Goal: Information Seeking & Learning: Compare options

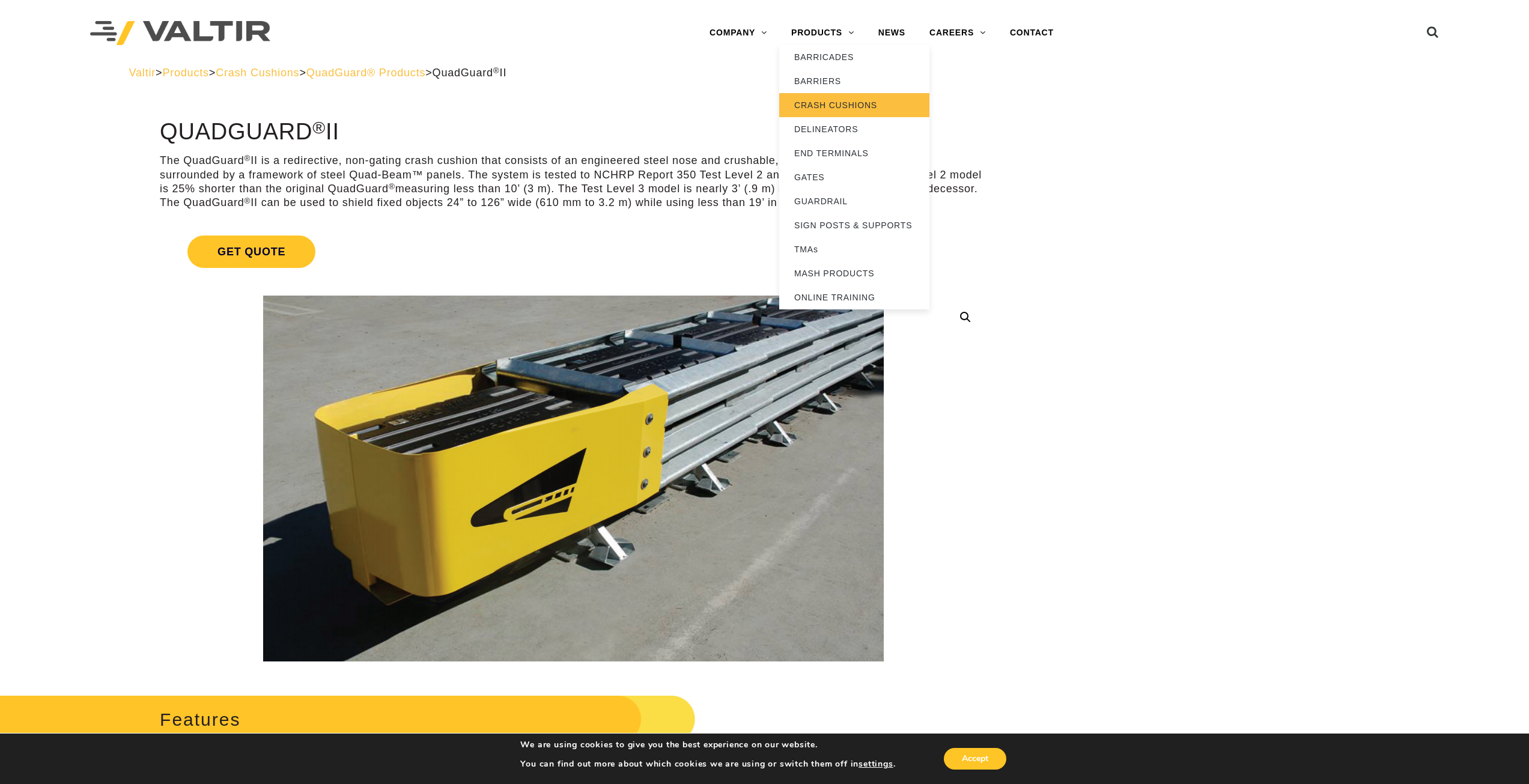
click at [822, 107] on link "CRASH CUSHIONS" at bounding box center [855, 105] width 150 height 24
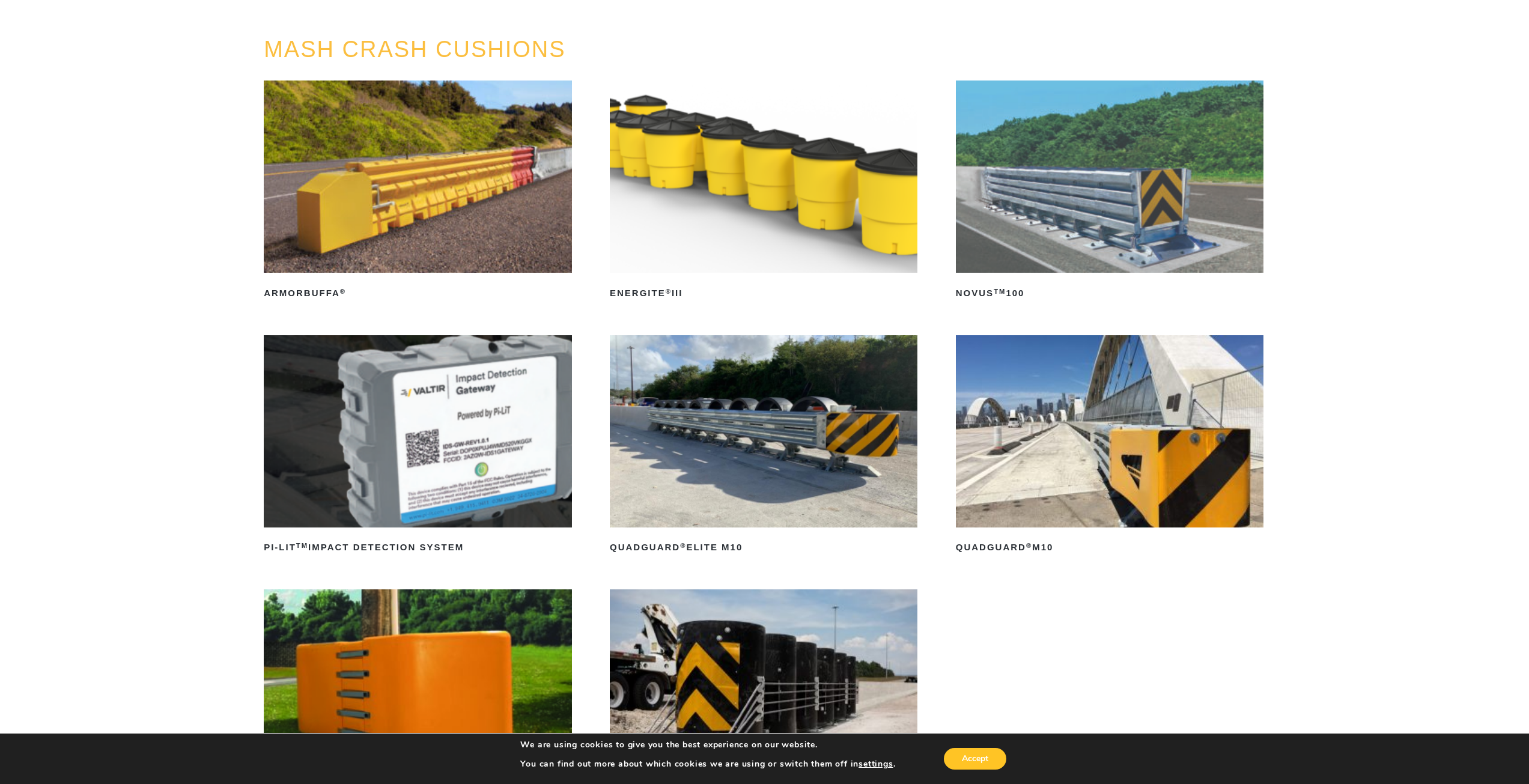
scroll to position [120, 0]
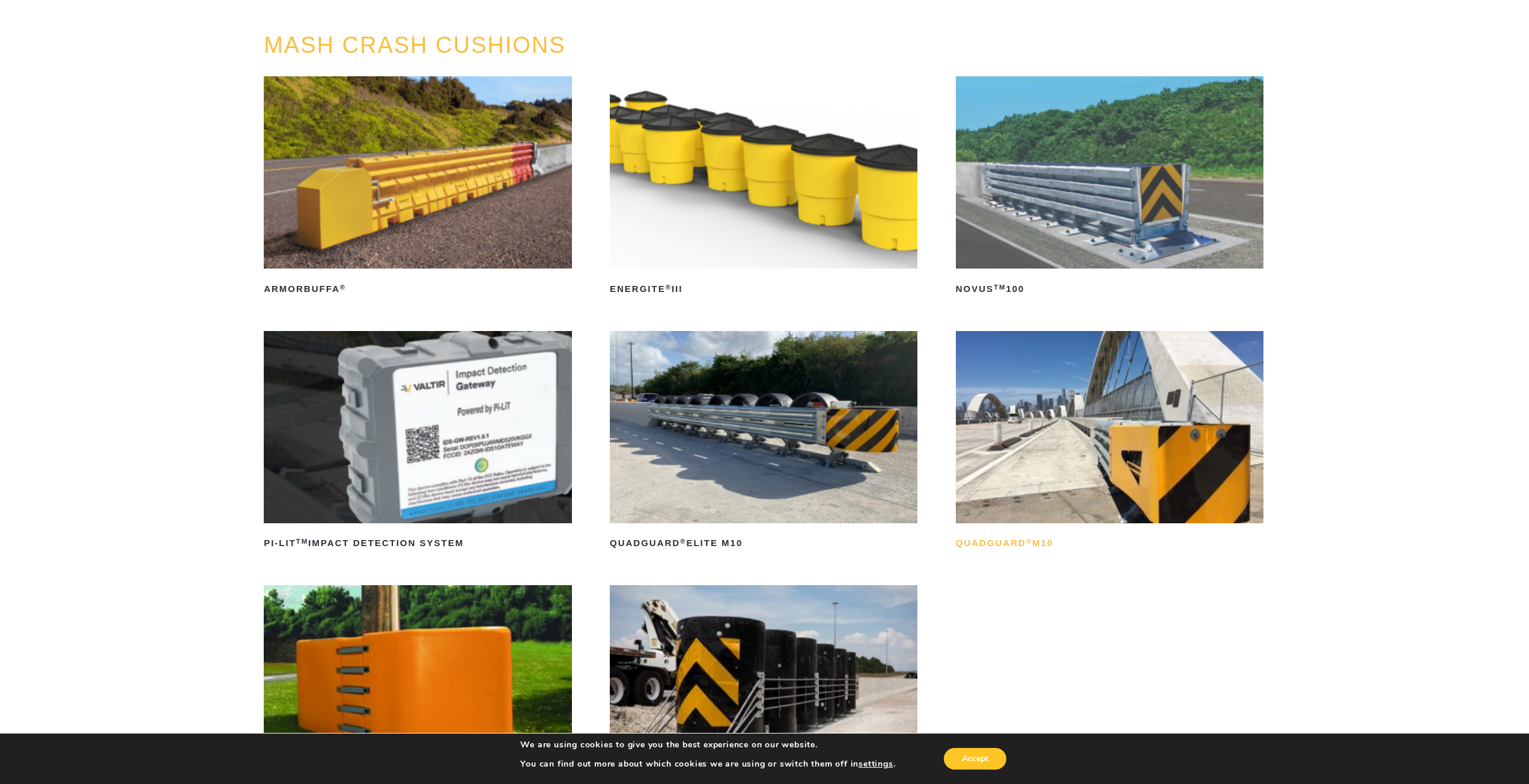
click at [1021, 544] on h2 "QuadGuard ® M10" at bounding box center [1110, 544] width 308 height 19
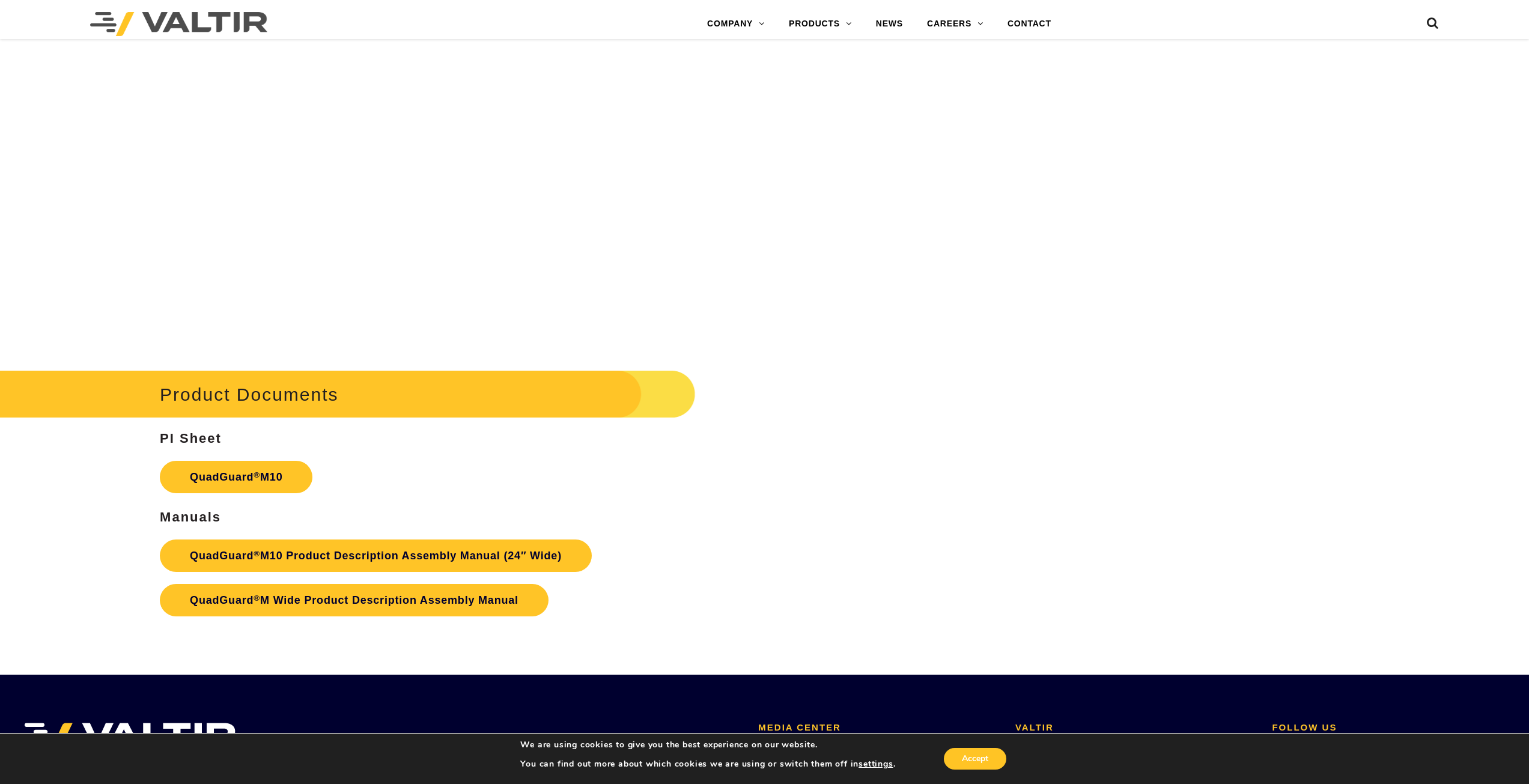
scroll to position [5167, 0]
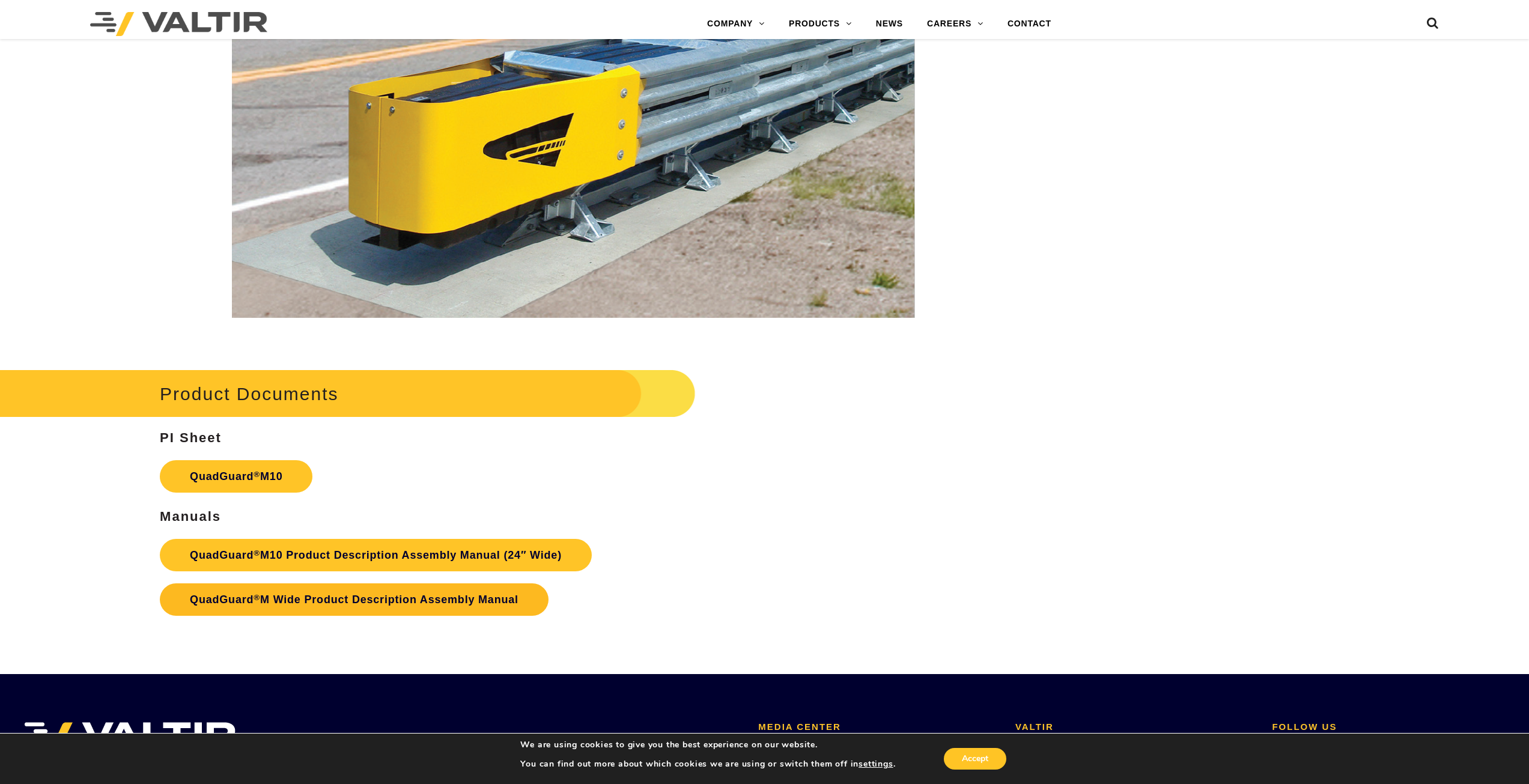
click at [297, 600] on link "QuadGuard ® M Wide Product Description Assembly Manual" at bounding box center [354, 600] width 389 height 33
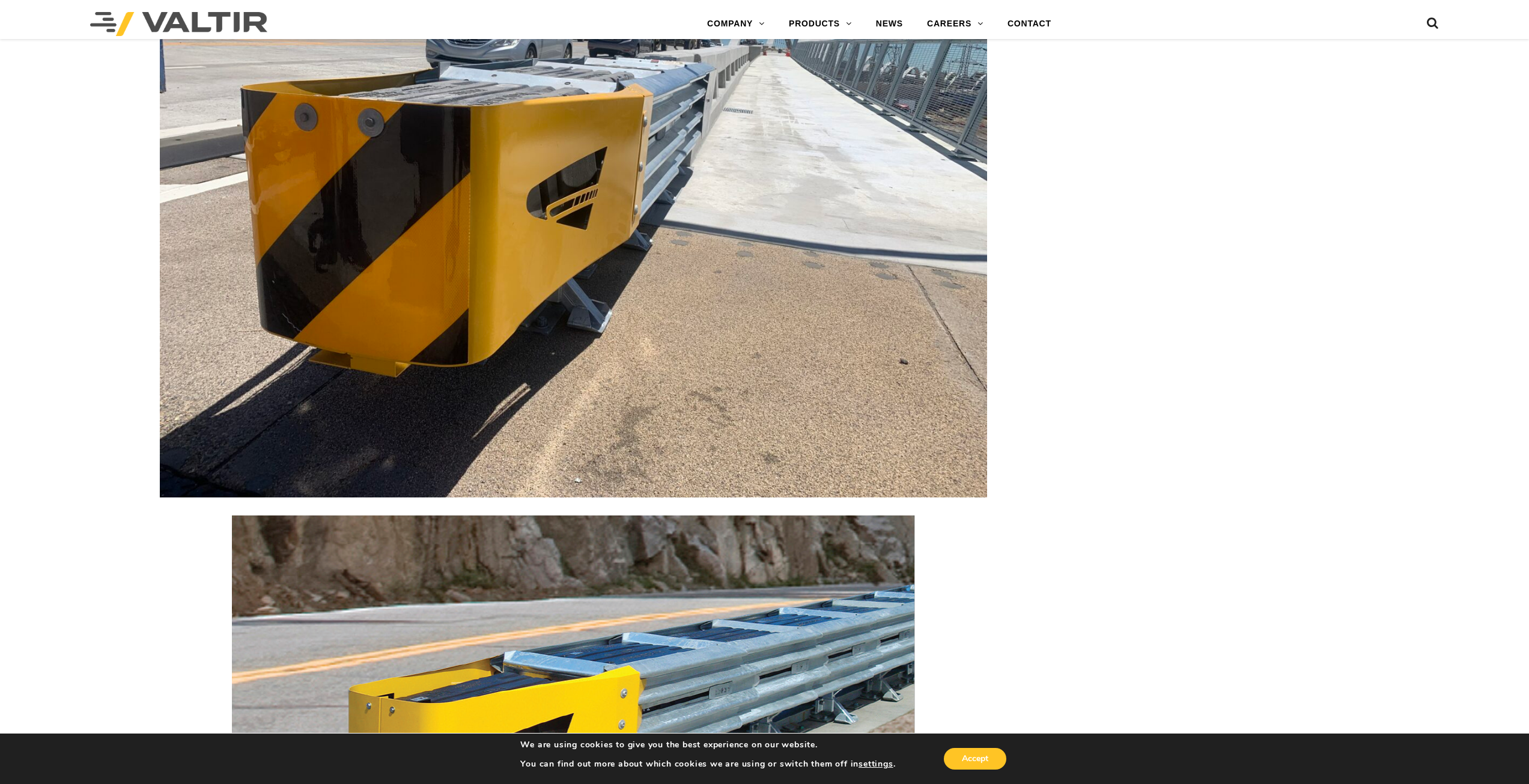
scroll to position [4566, 0]
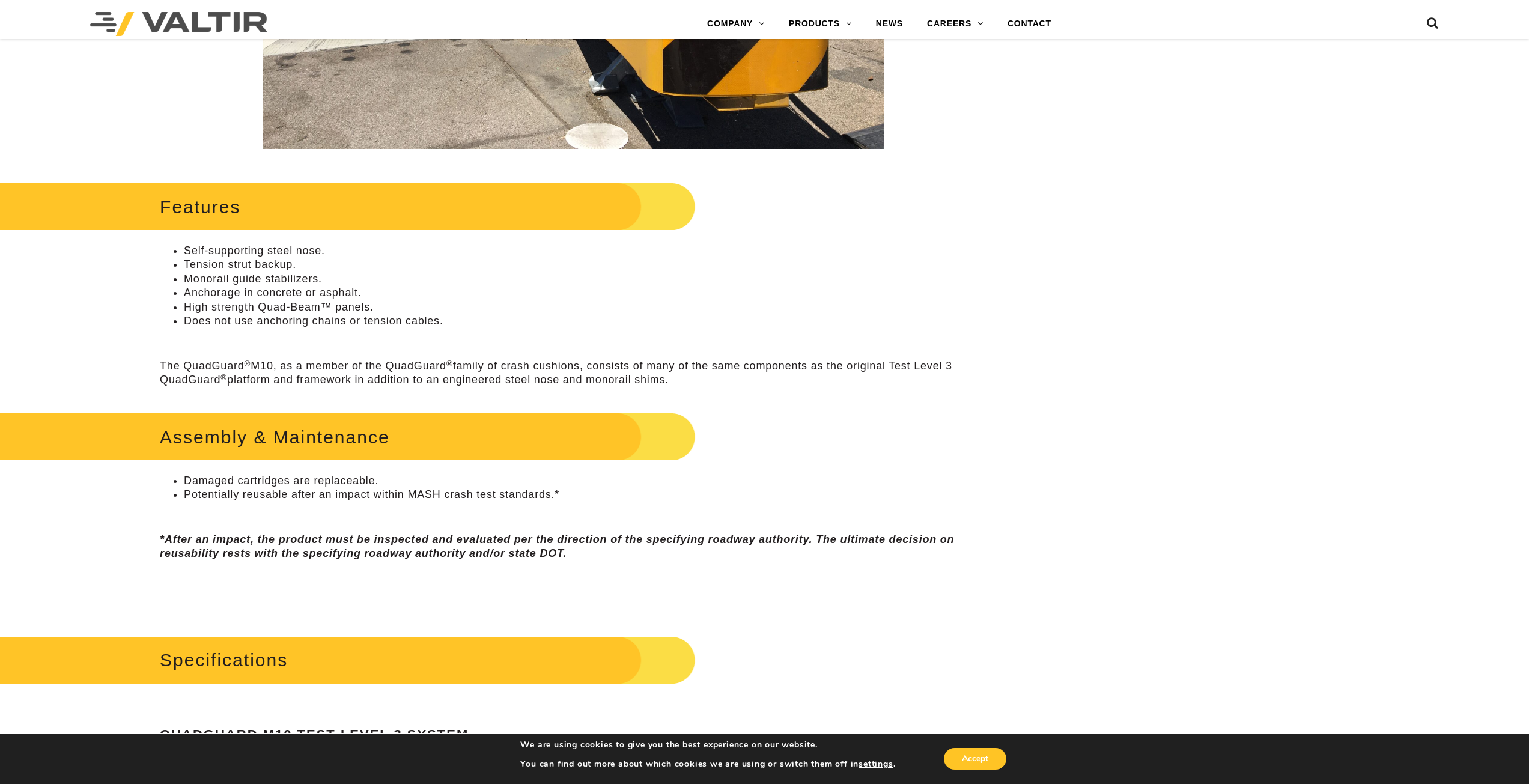
scroll to position [601, 0]
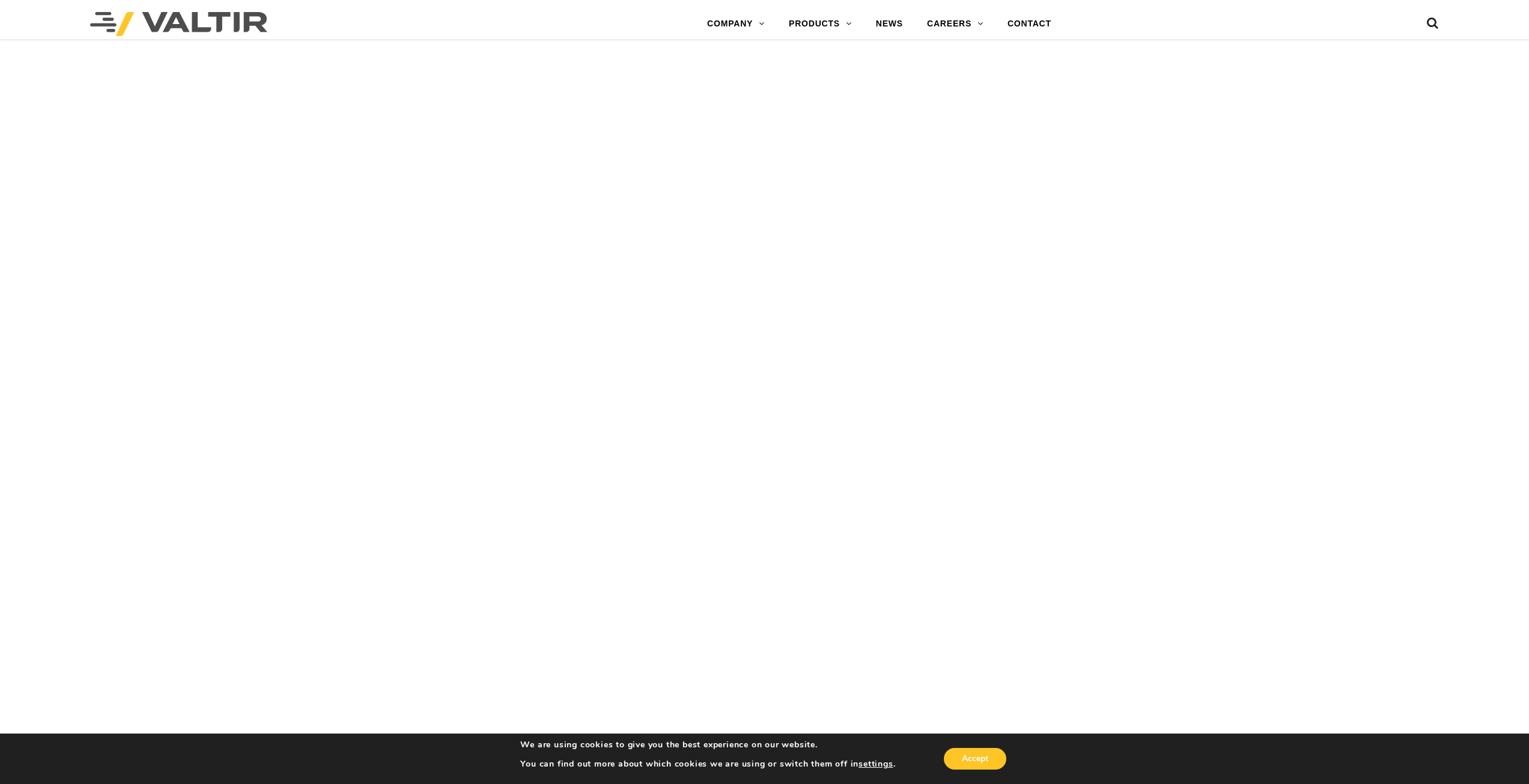
scroll to position [6398, 0]
